Goal: Information Seeking & Learning: Learn about a topic

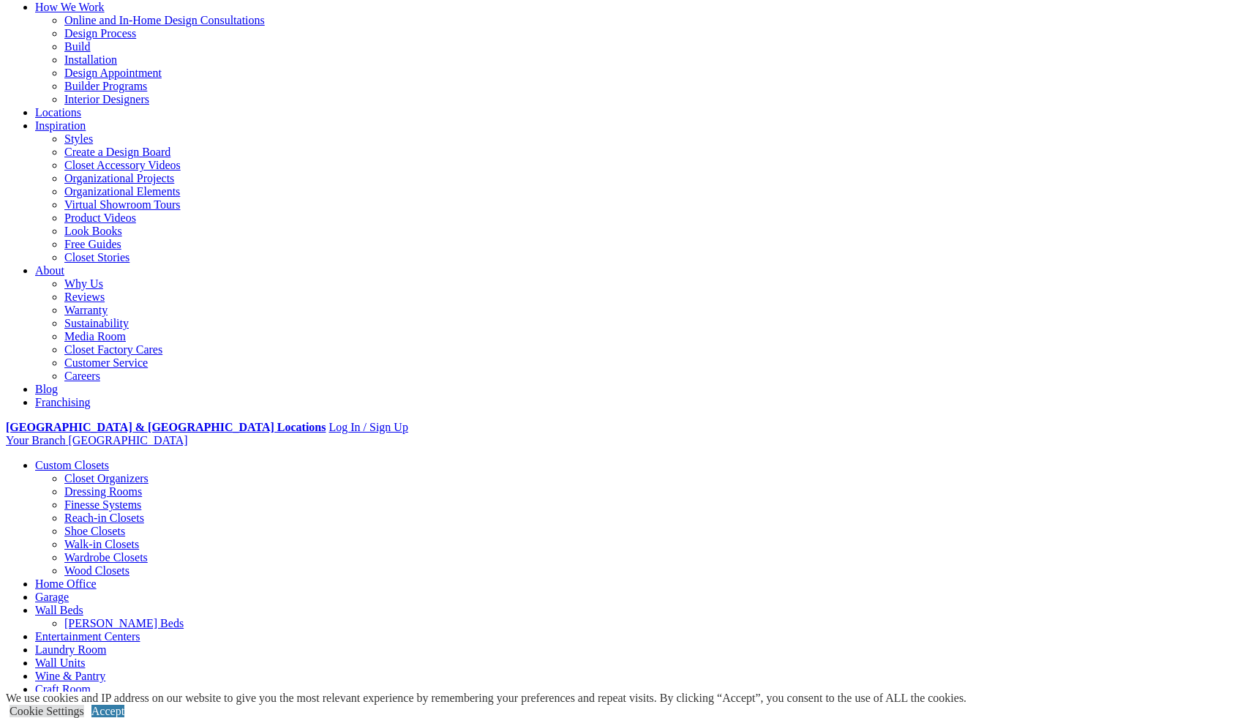
scroll to position [117, 0]
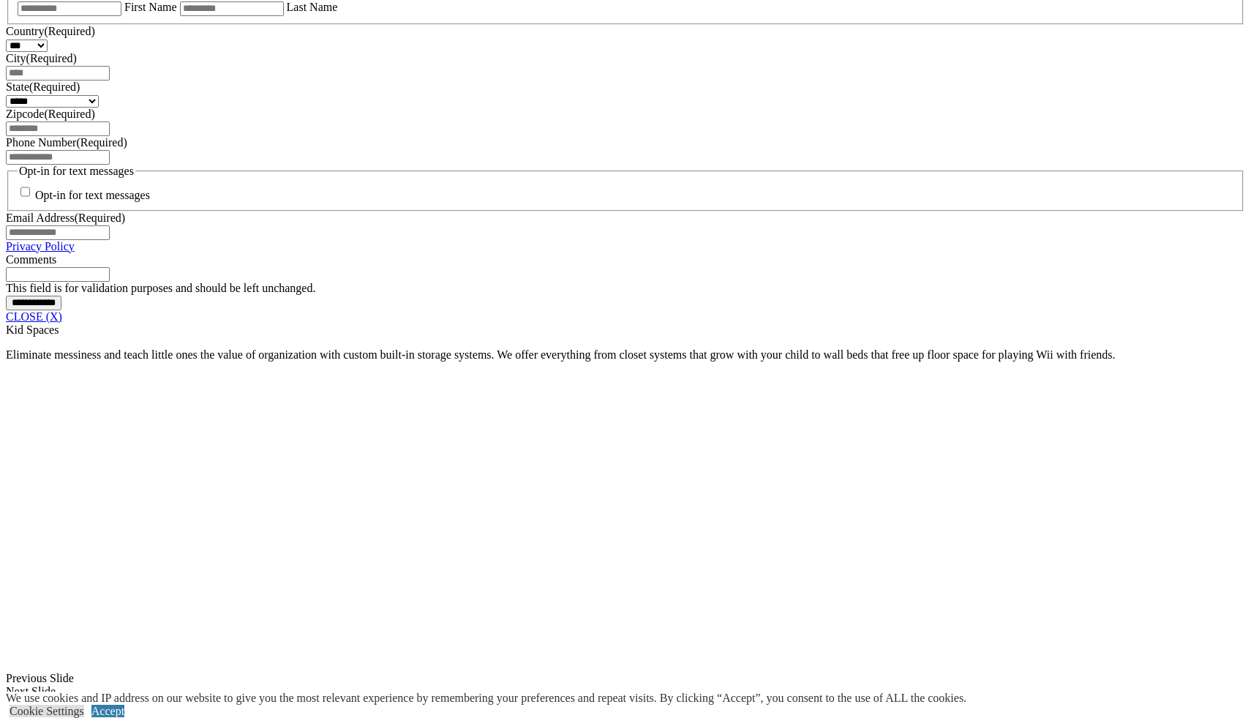
scroll to position [1060, 0]
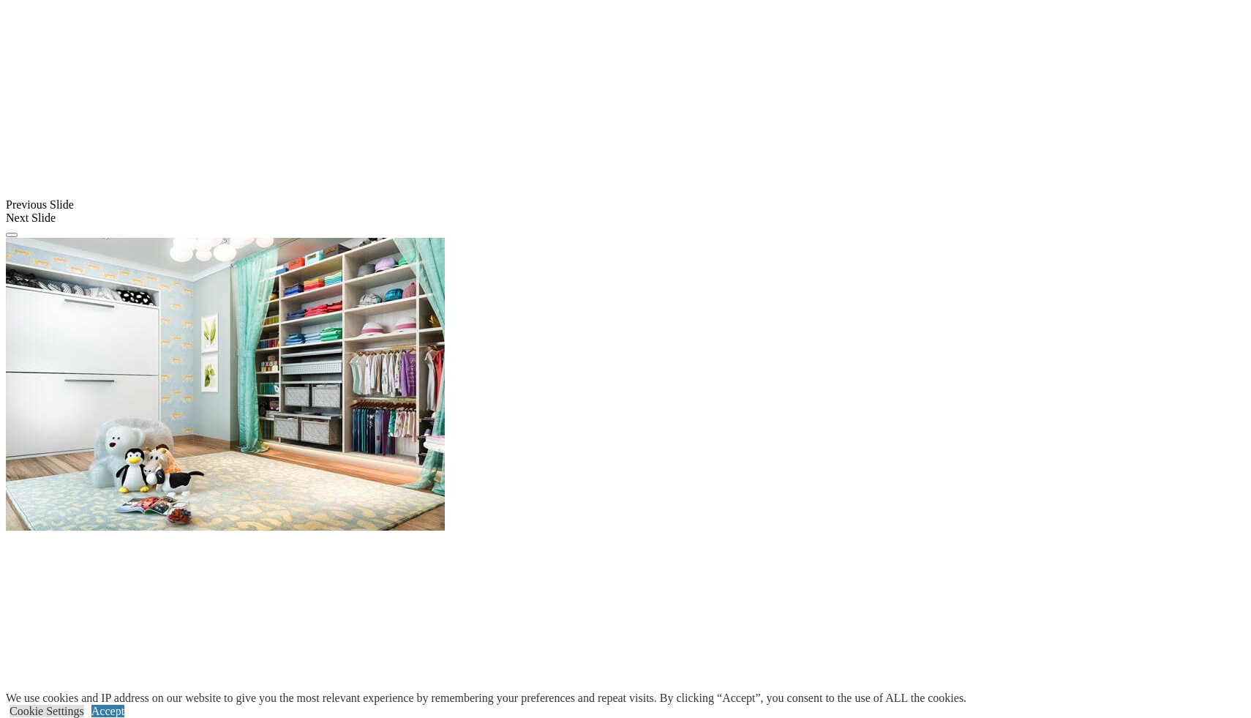
scroll to position [1148, 0]
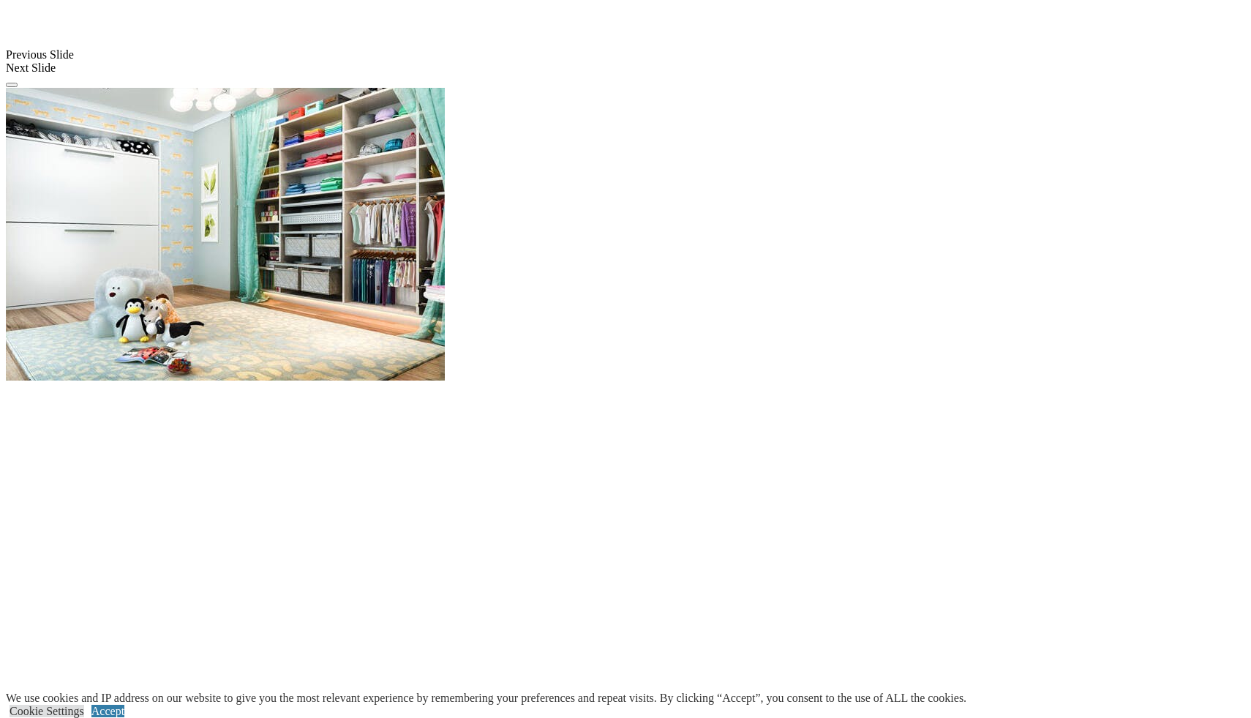
scroll to position [1294, 0]
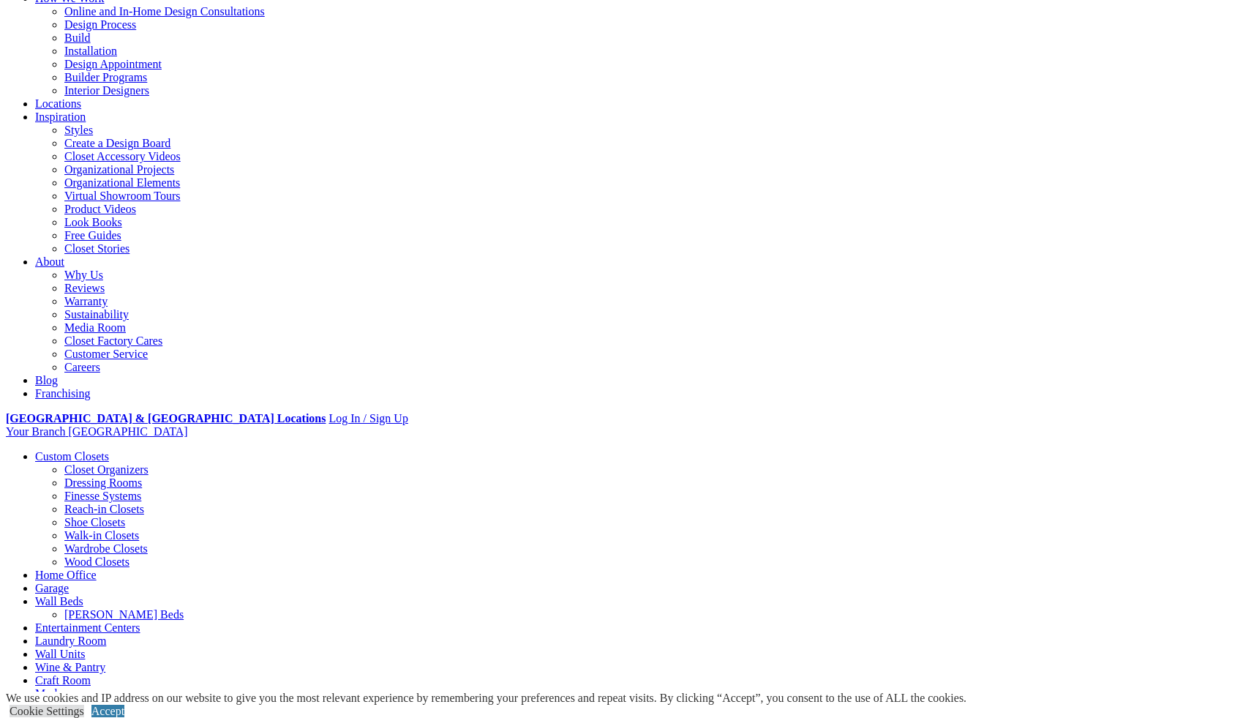
scroll to position [124, 0]
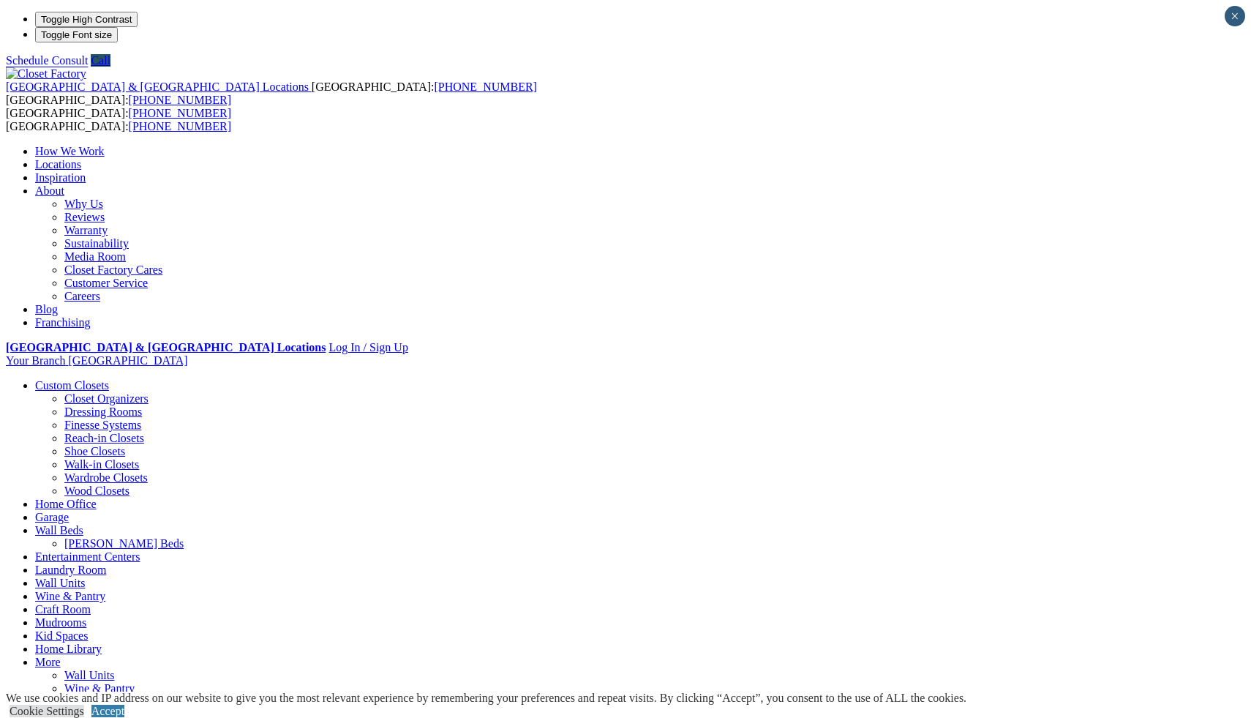
click at [106, 563] on link "Laundry Room" at bounding box center [70, 569] width 71 height 12
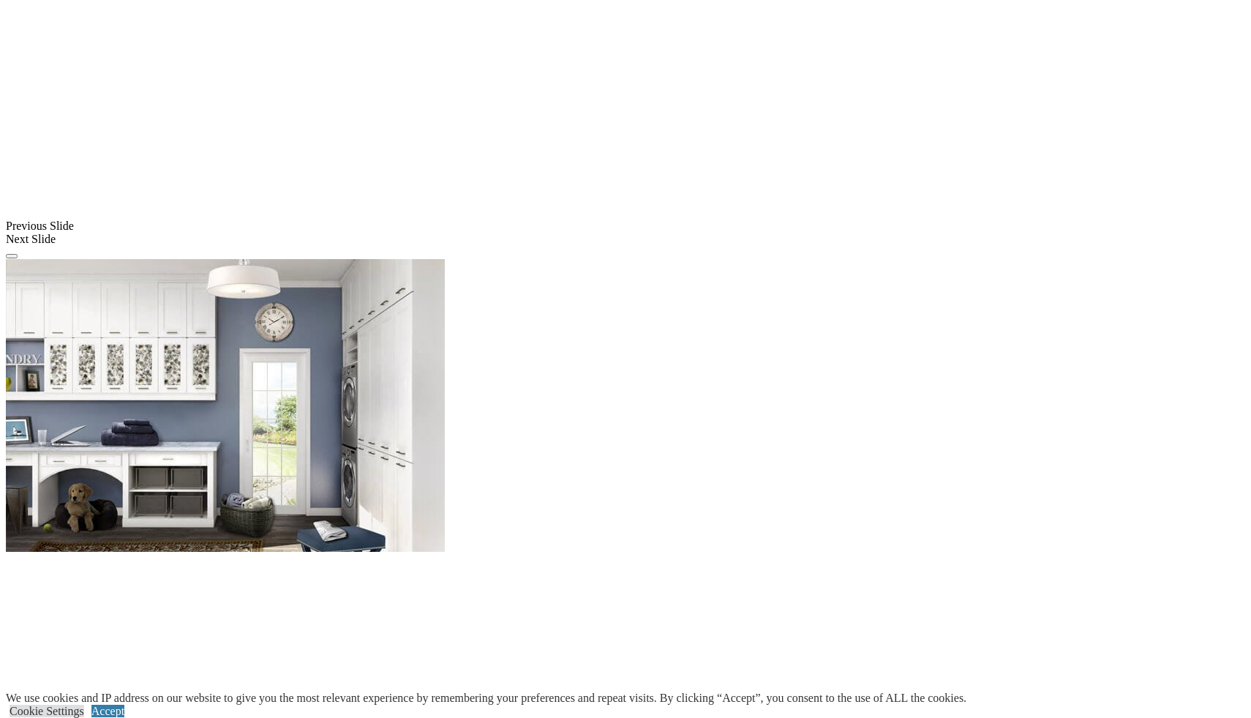
scroll to position [1171, 0]
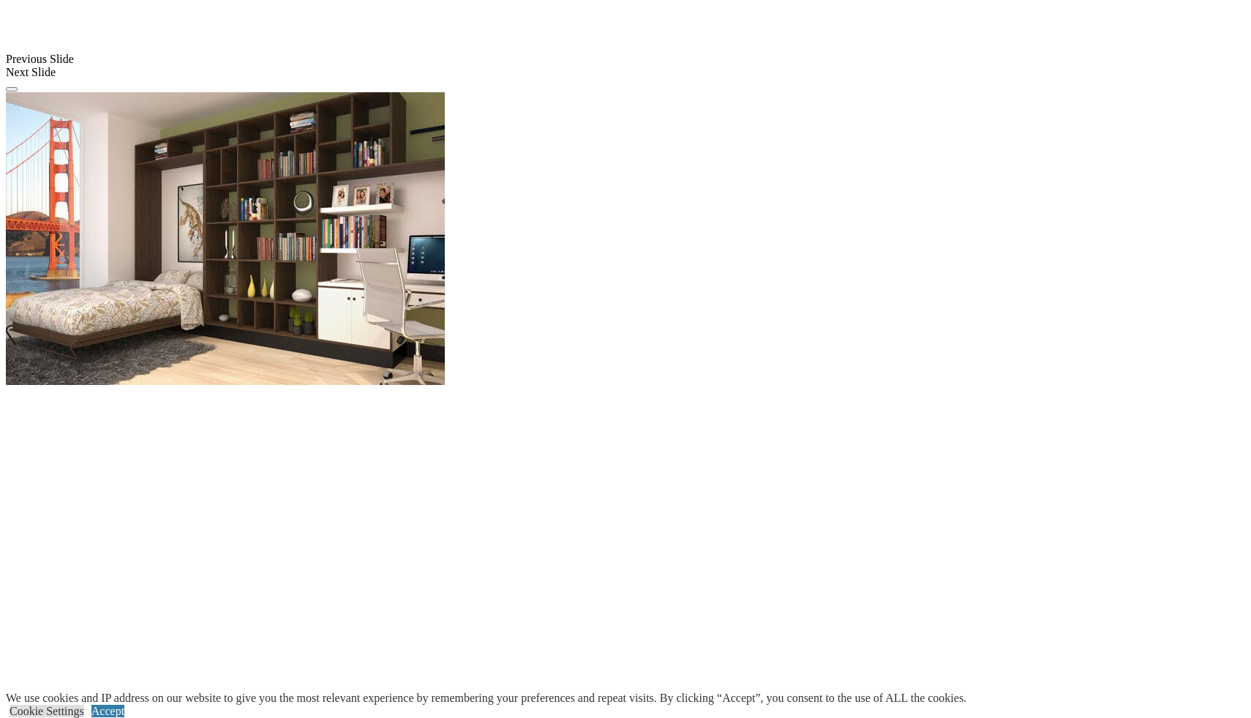
scroll to position [1434, 0]
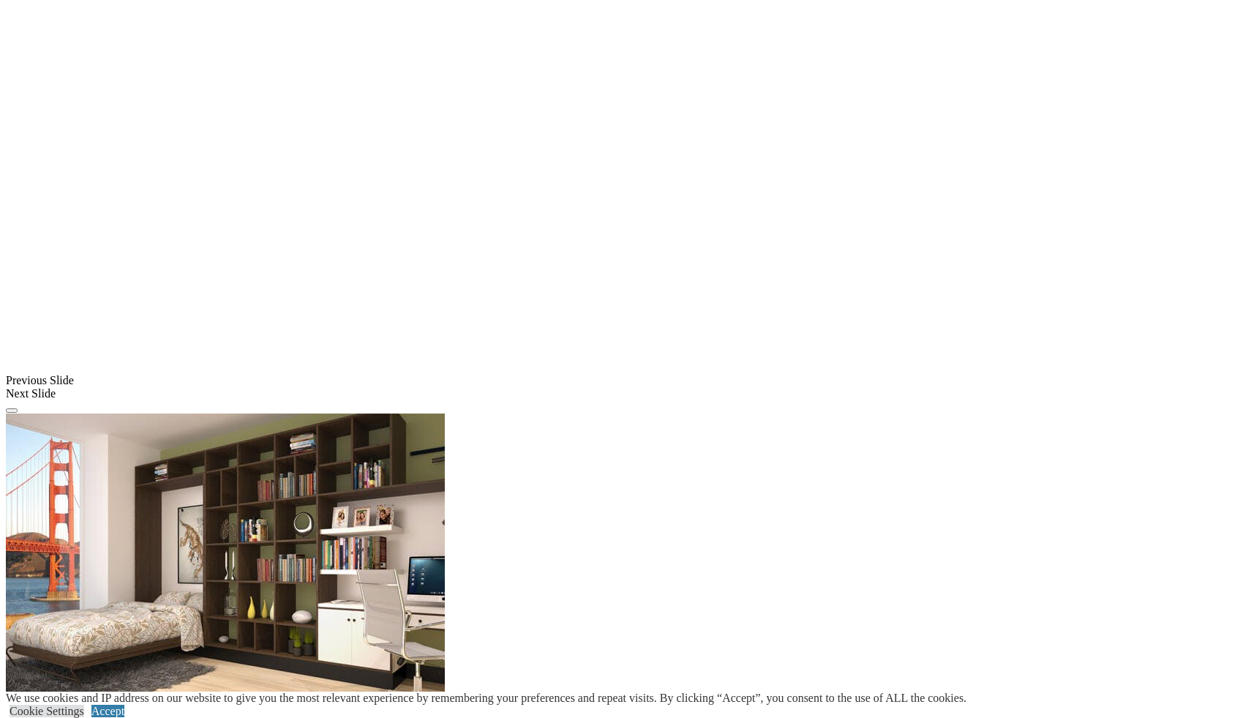
scroll to position [1112, 0]
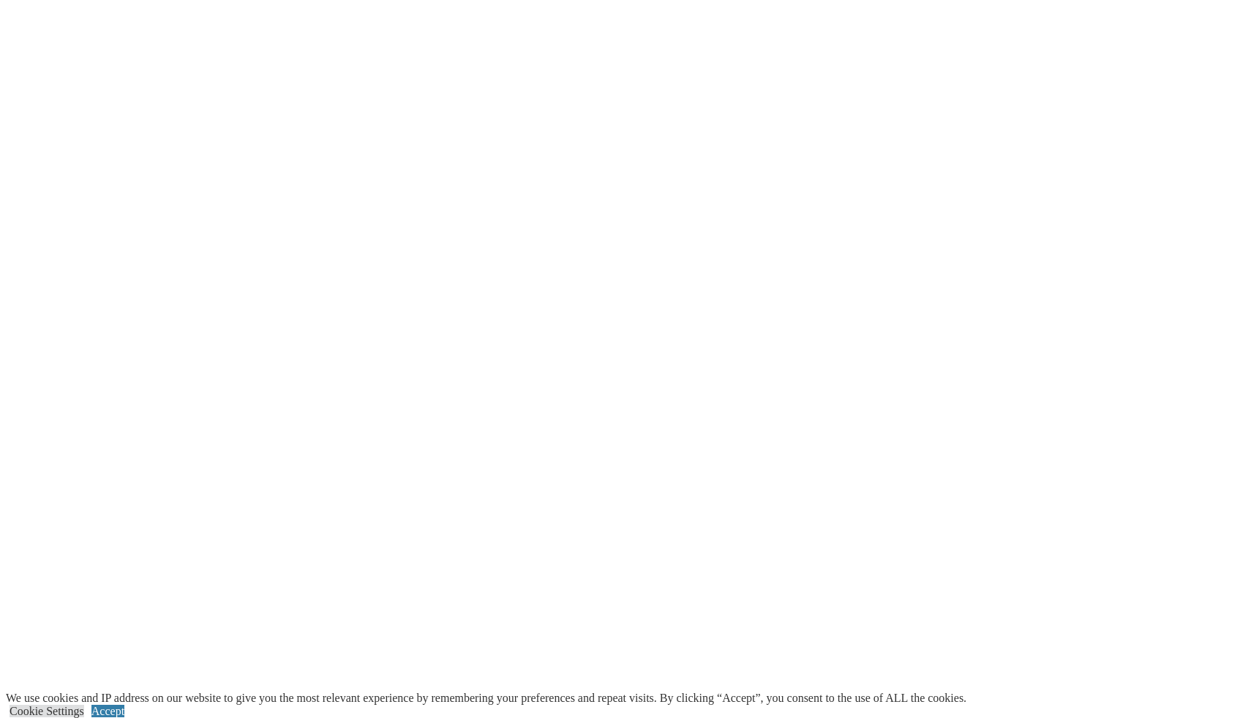
scroll to position [2956, 0]
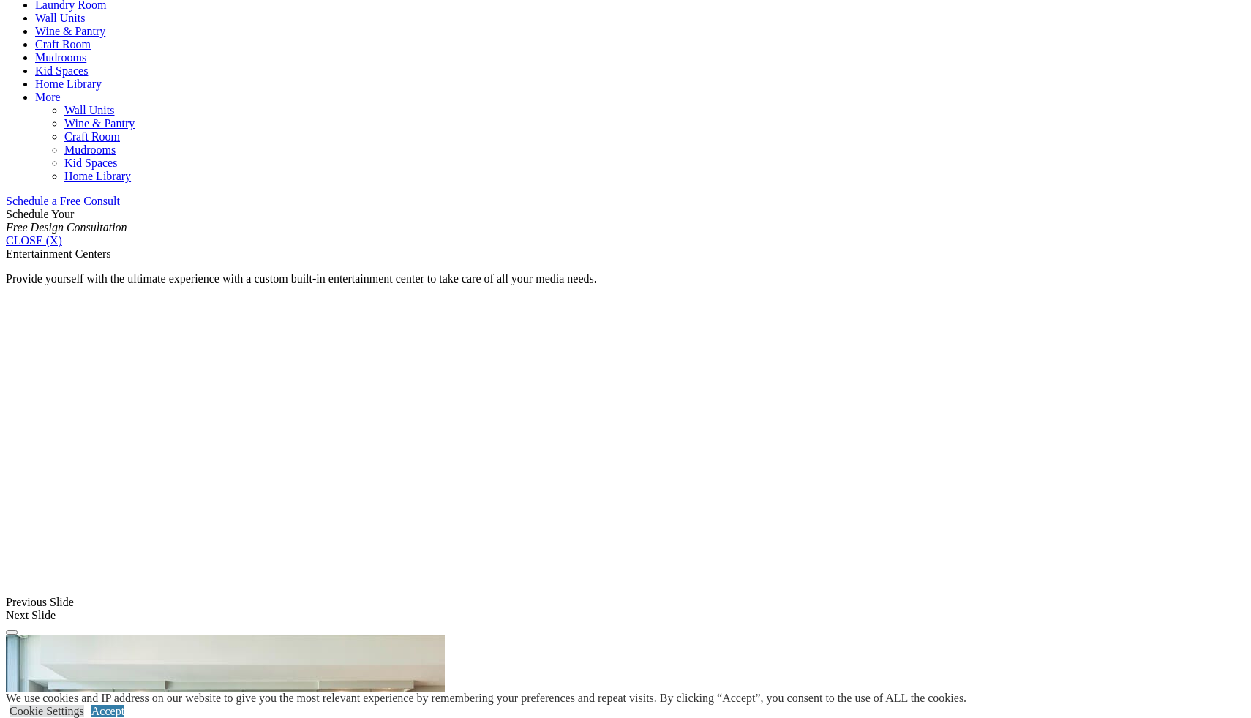
scroll to position [790, 0]
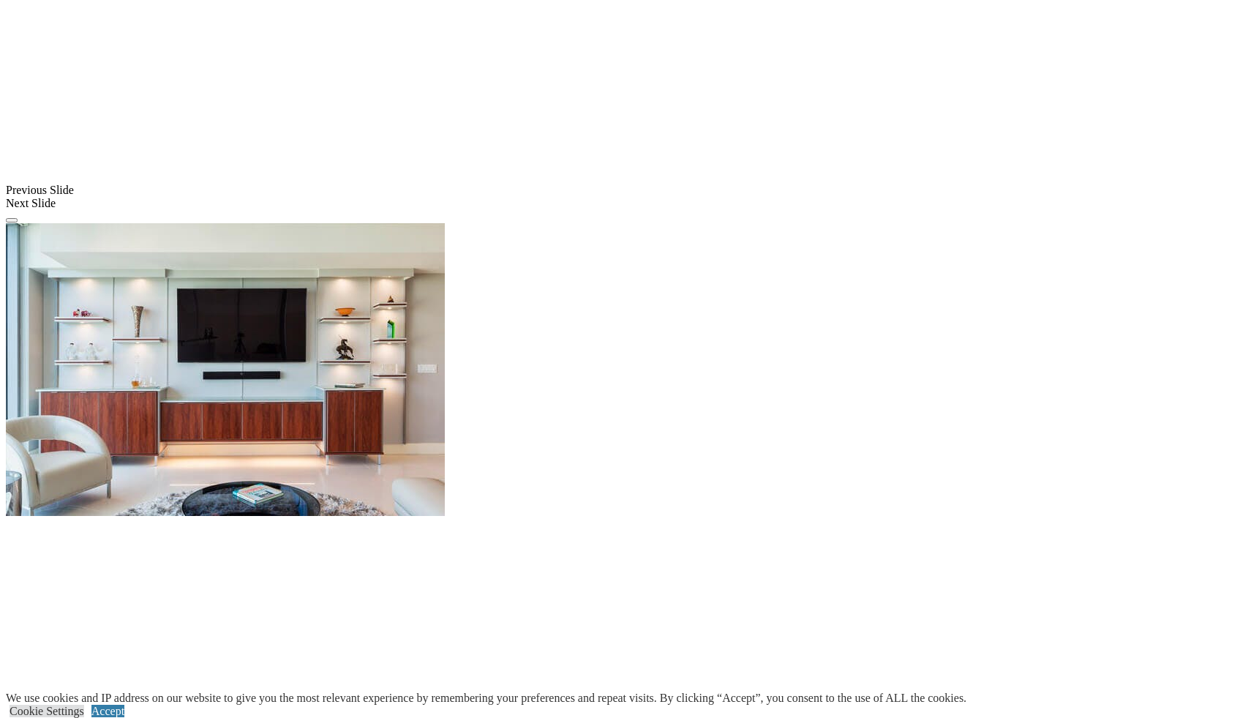
scroll to position [1024, 0]
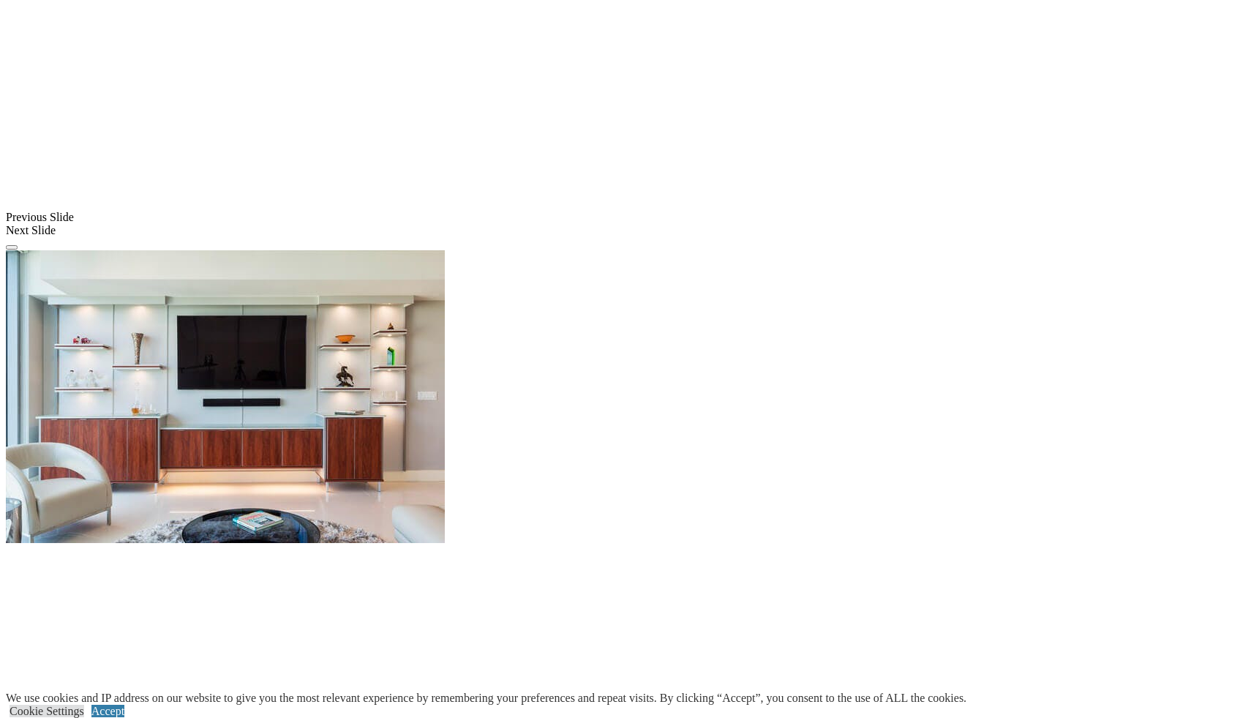
scroll to position [966, 0]
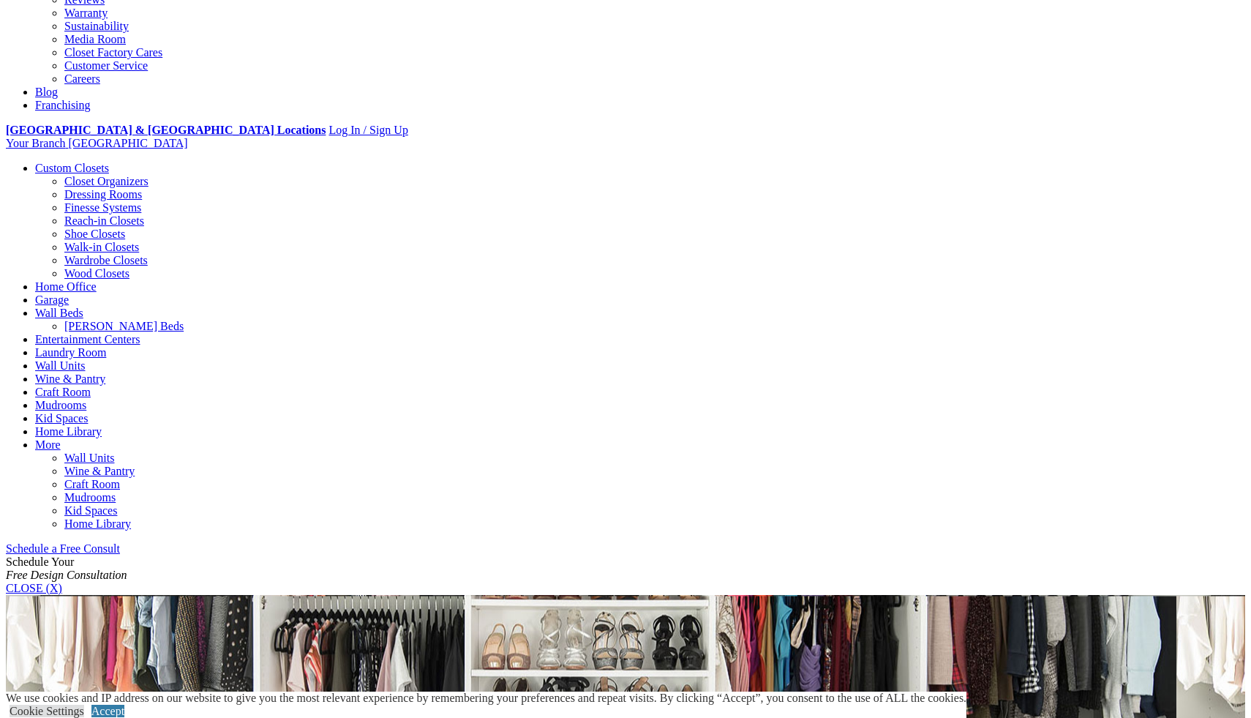
scroll to position [439, 0]
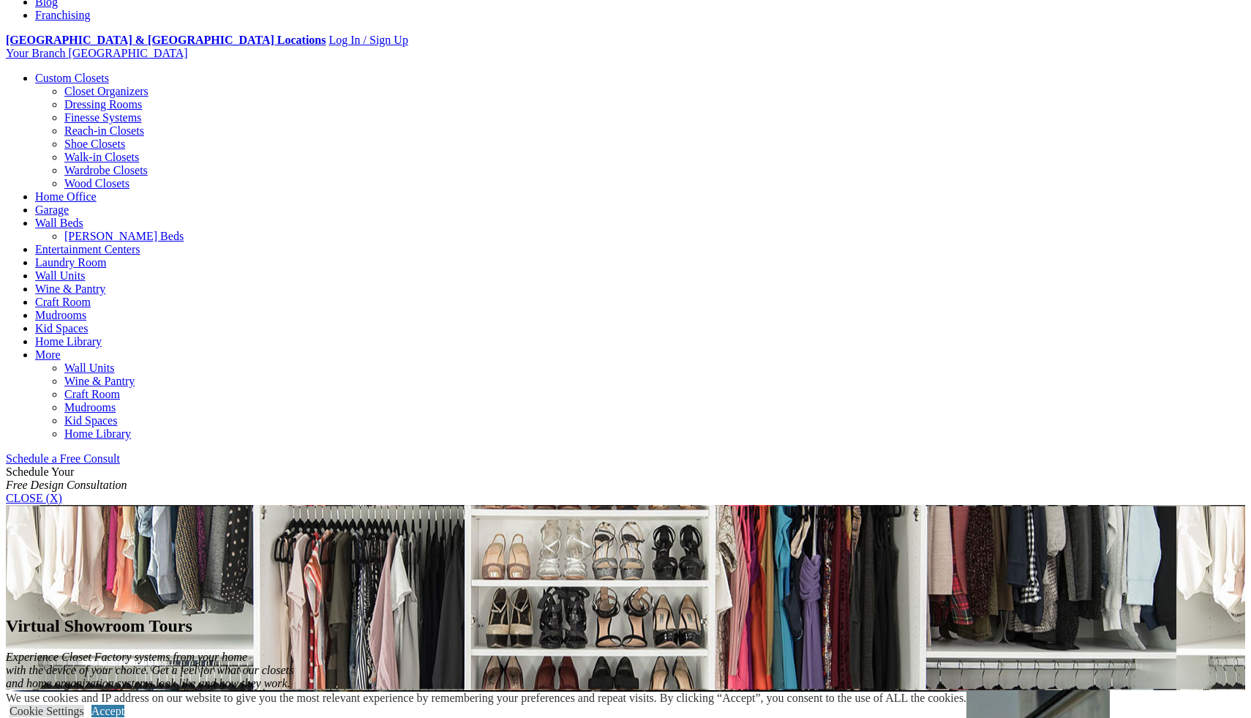
click at [104, 72] on link "Custom Closets" at bounding box center [72, 78] width 74 height 12
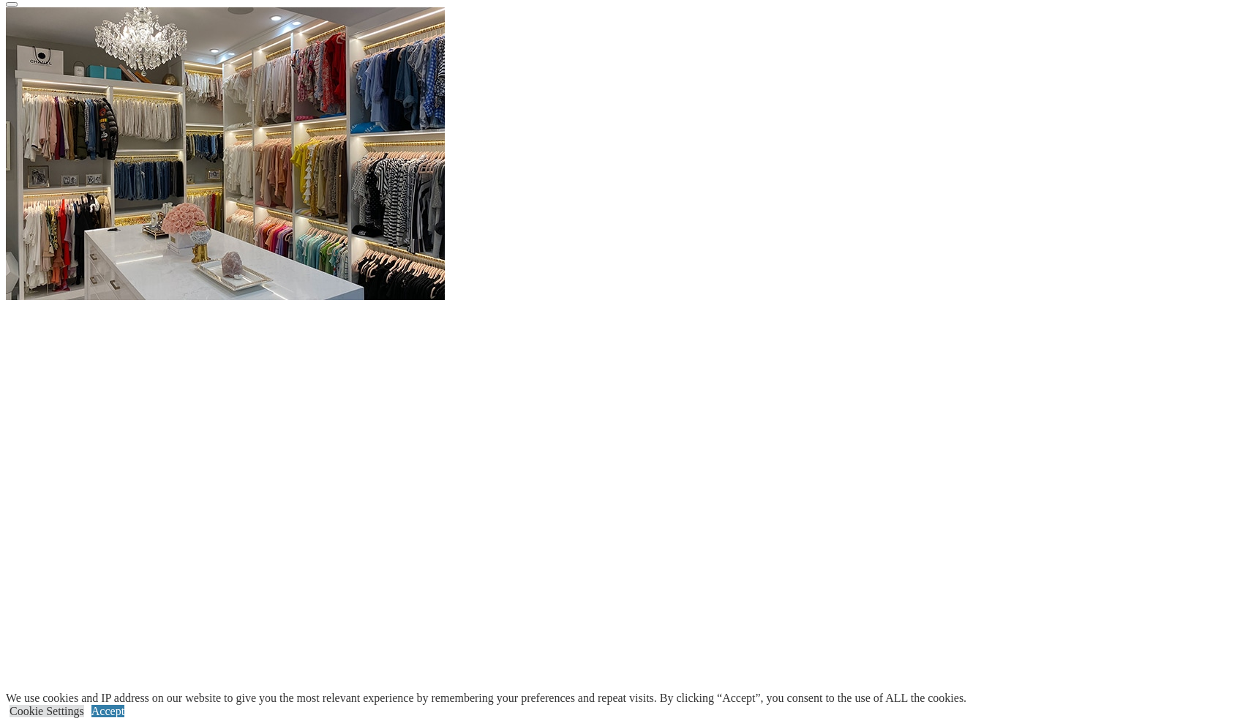
scroll to position [1522, 0]
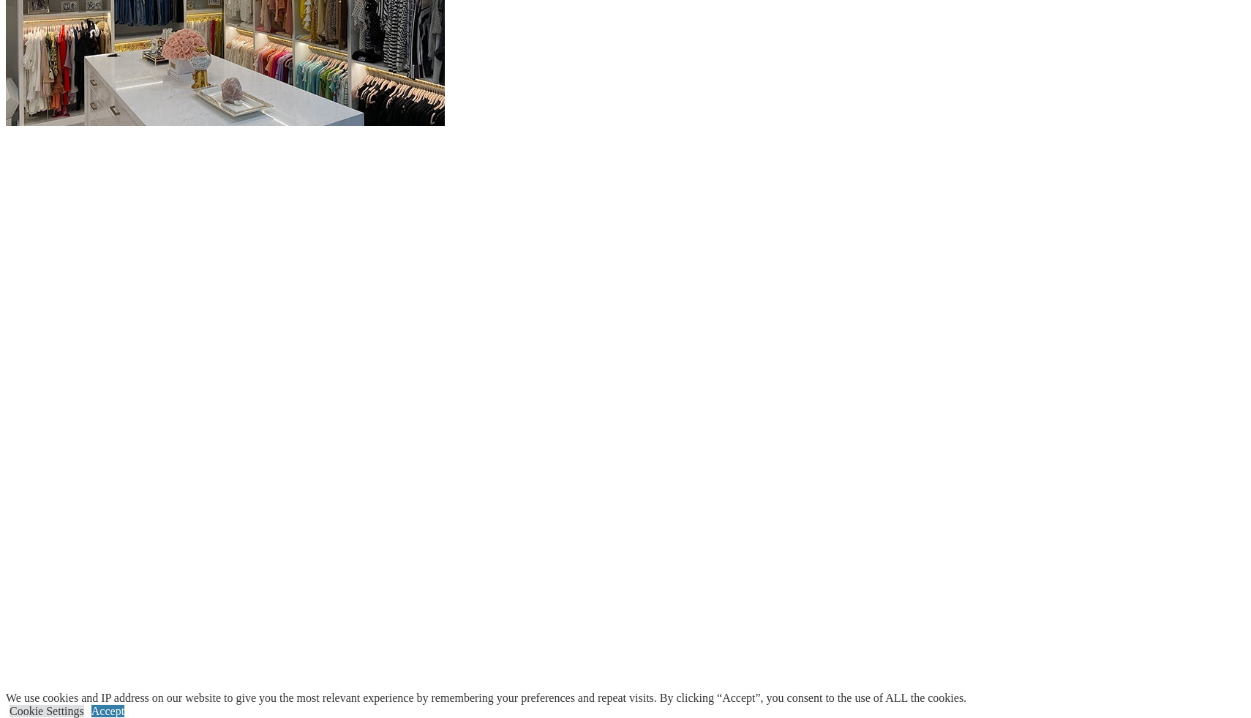
scroll to position [1668, 0]
